Goal: Check status: Check status

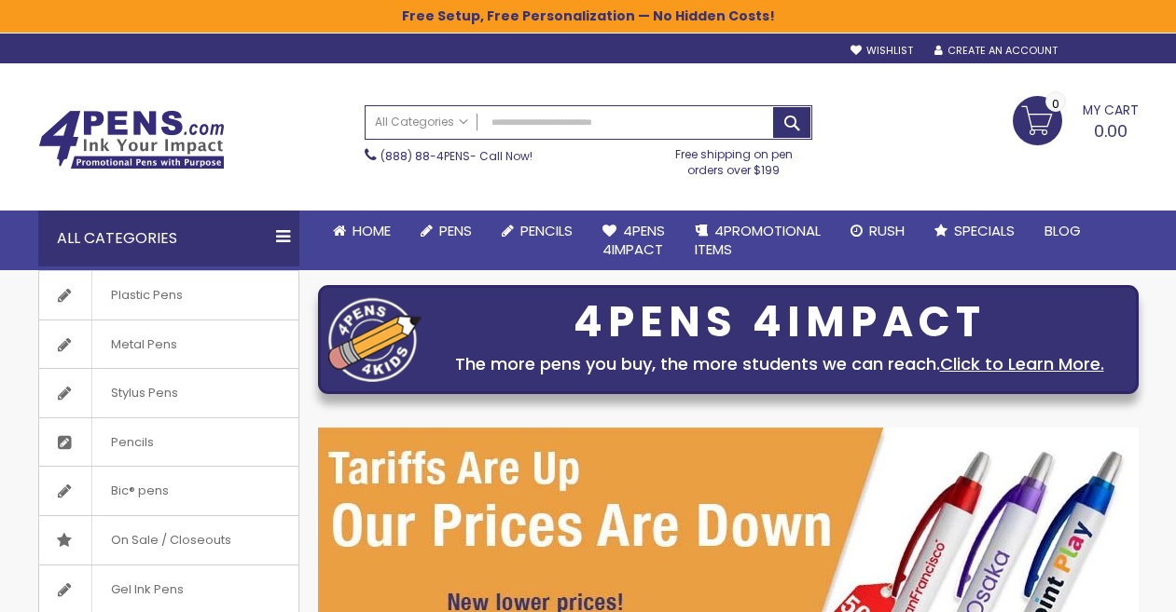
type input "**********"
click at [1124, 47] on div "Sign In" at bounding box center [1107, 52] width 62 height 14
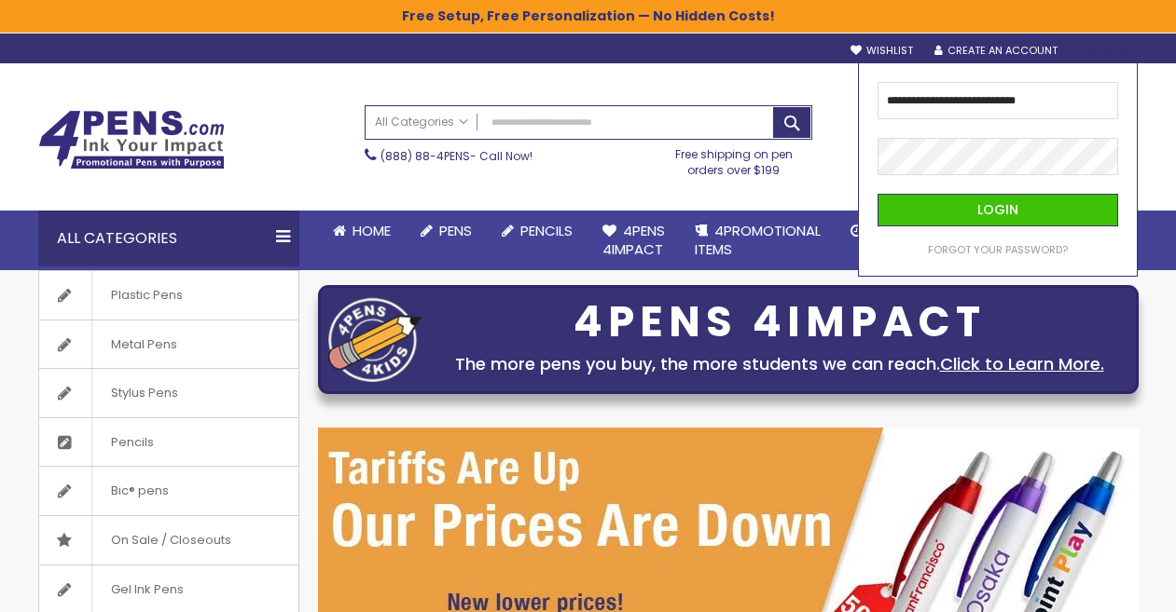
click at [976, 227] on div "Login Forgot Your Password?" at bounding box center [997, 225] width 241 height 63
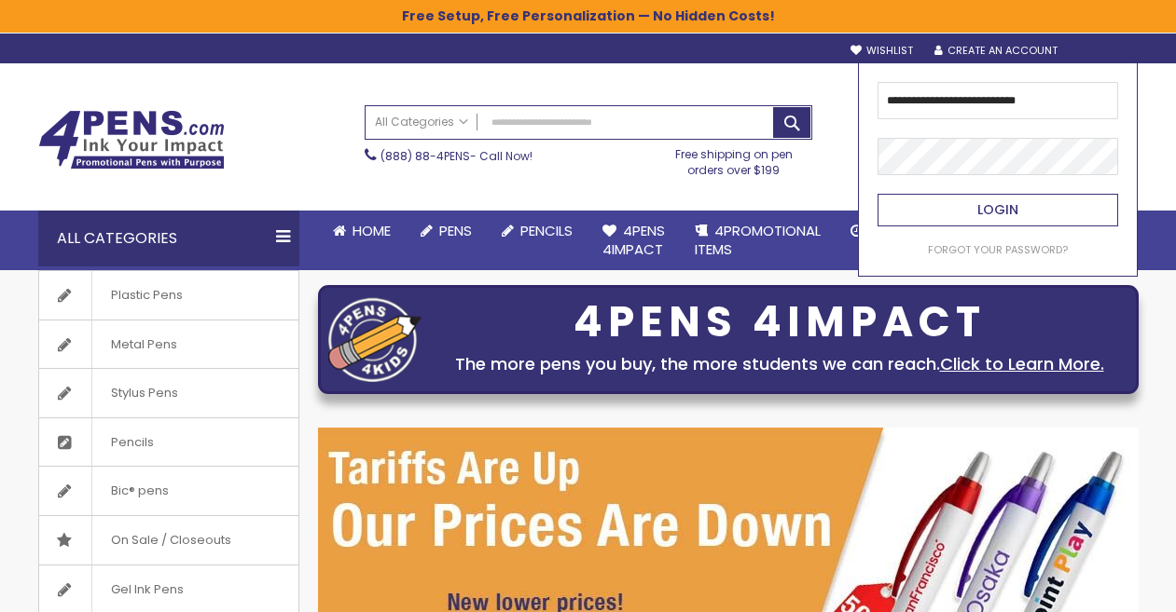
click at [976, 208] on button "Login" at bounding box center [997, 210] width 241 height 33
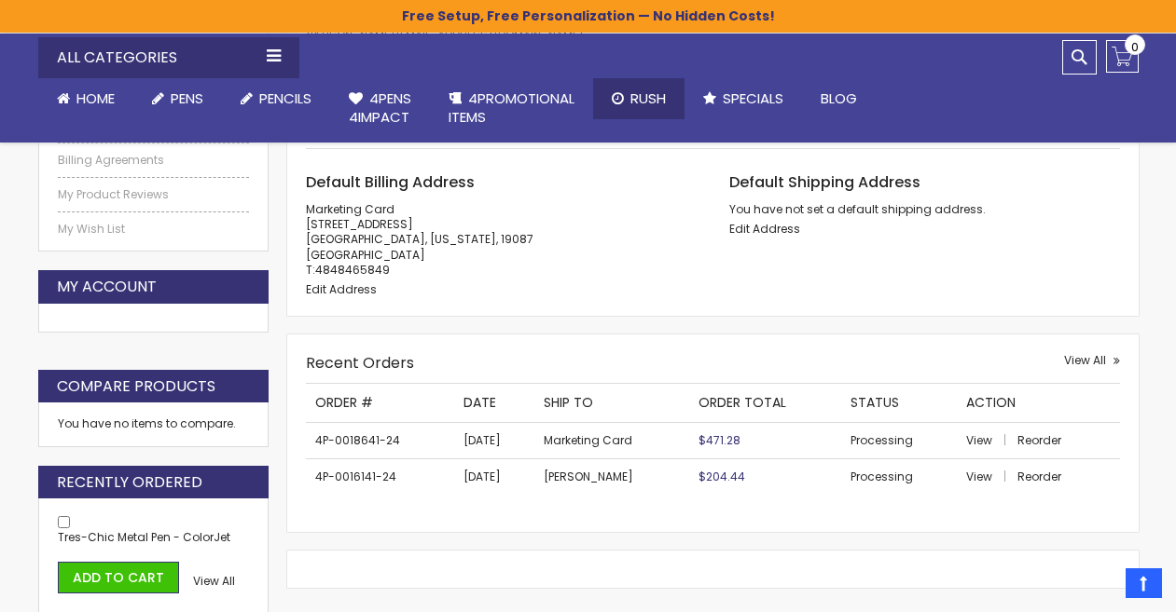
scroll to position [453, 0]
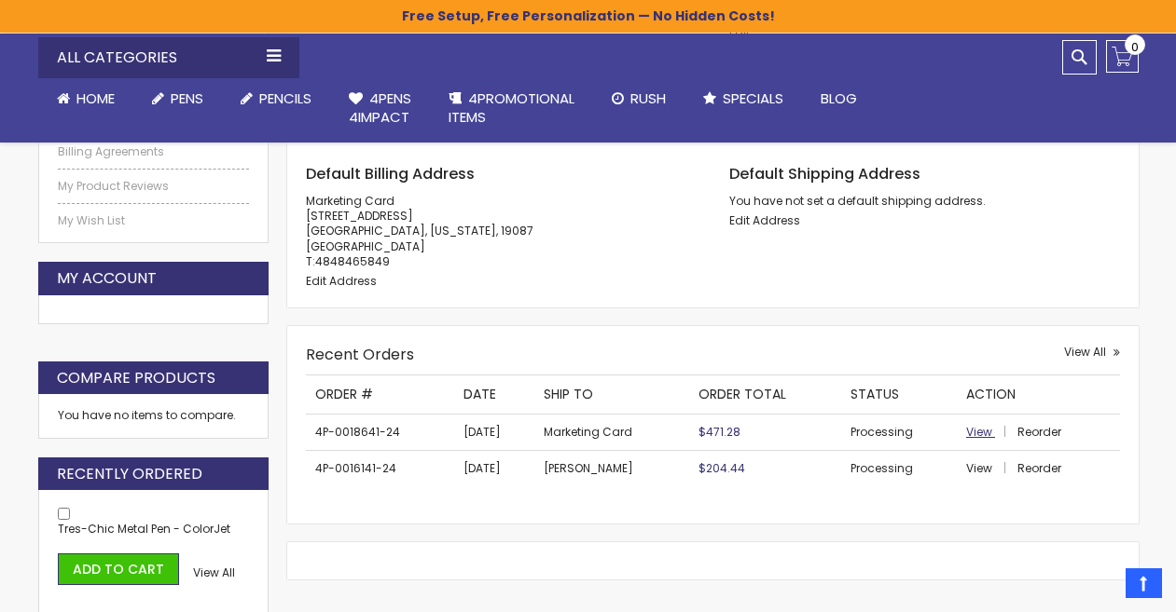
click at [970, 433] on span "View" at bounding box center [979, 432] width 26 height 16
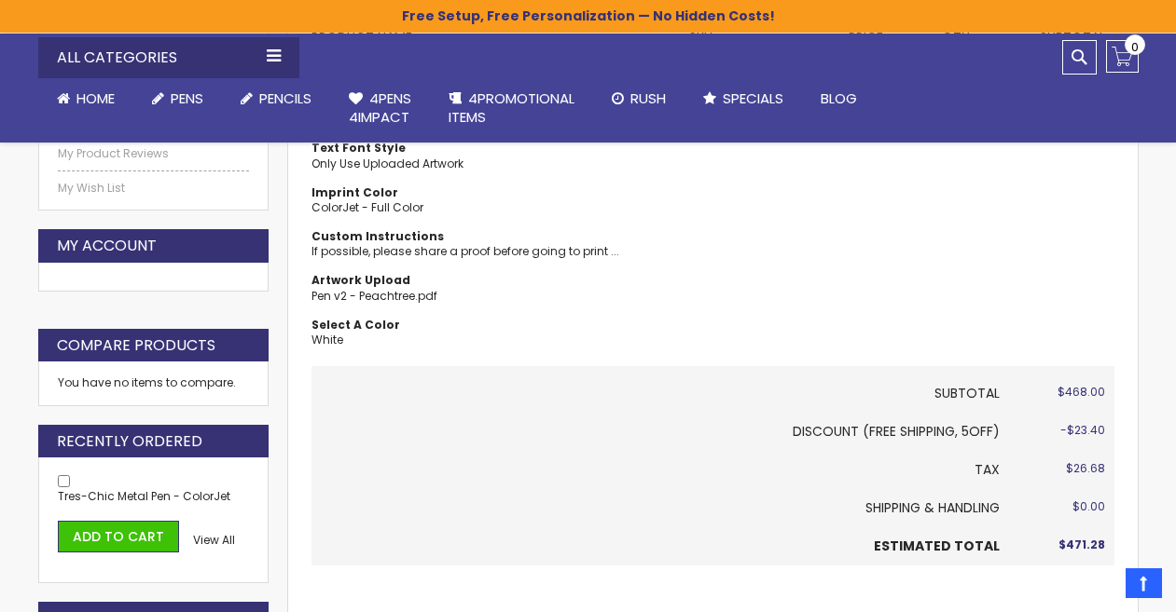
scroll to position [492, 0]
